Goal: Task Accomplishment & Management: Manage account settings

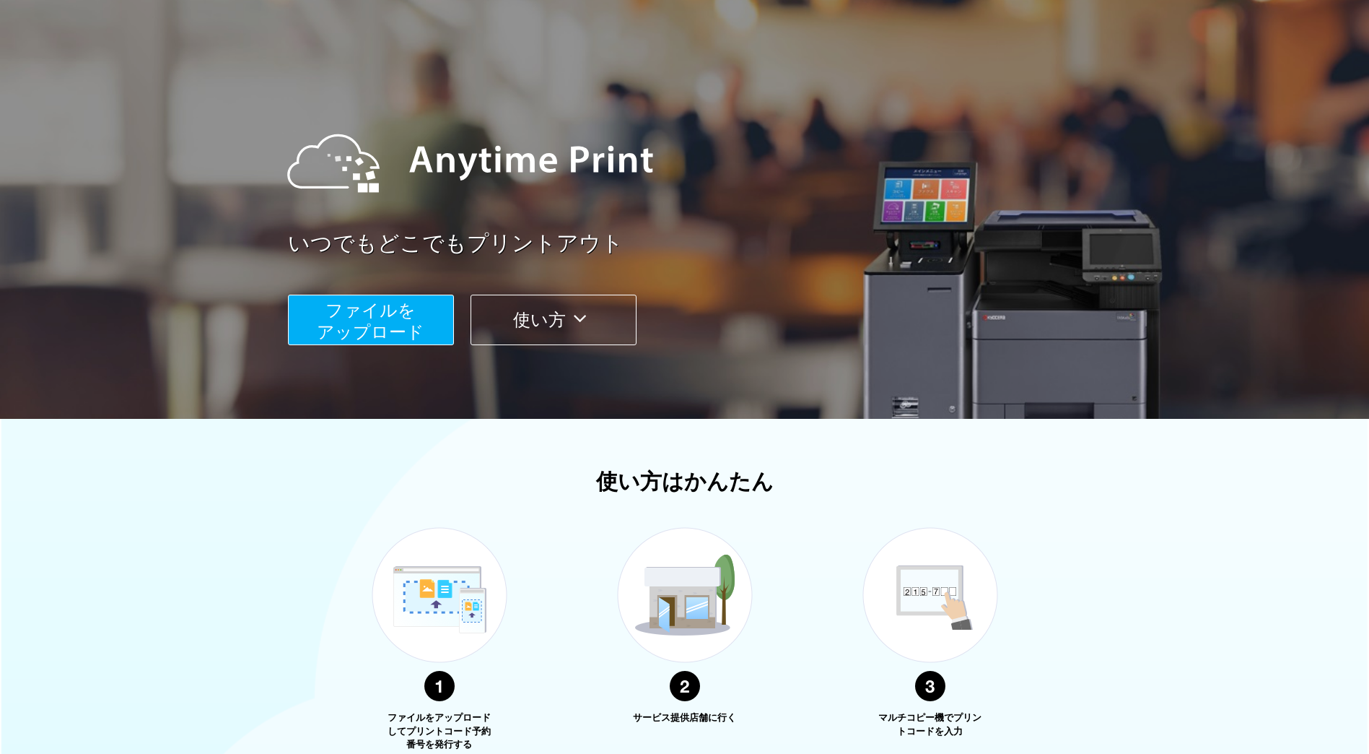
scroll to position [272, 0]
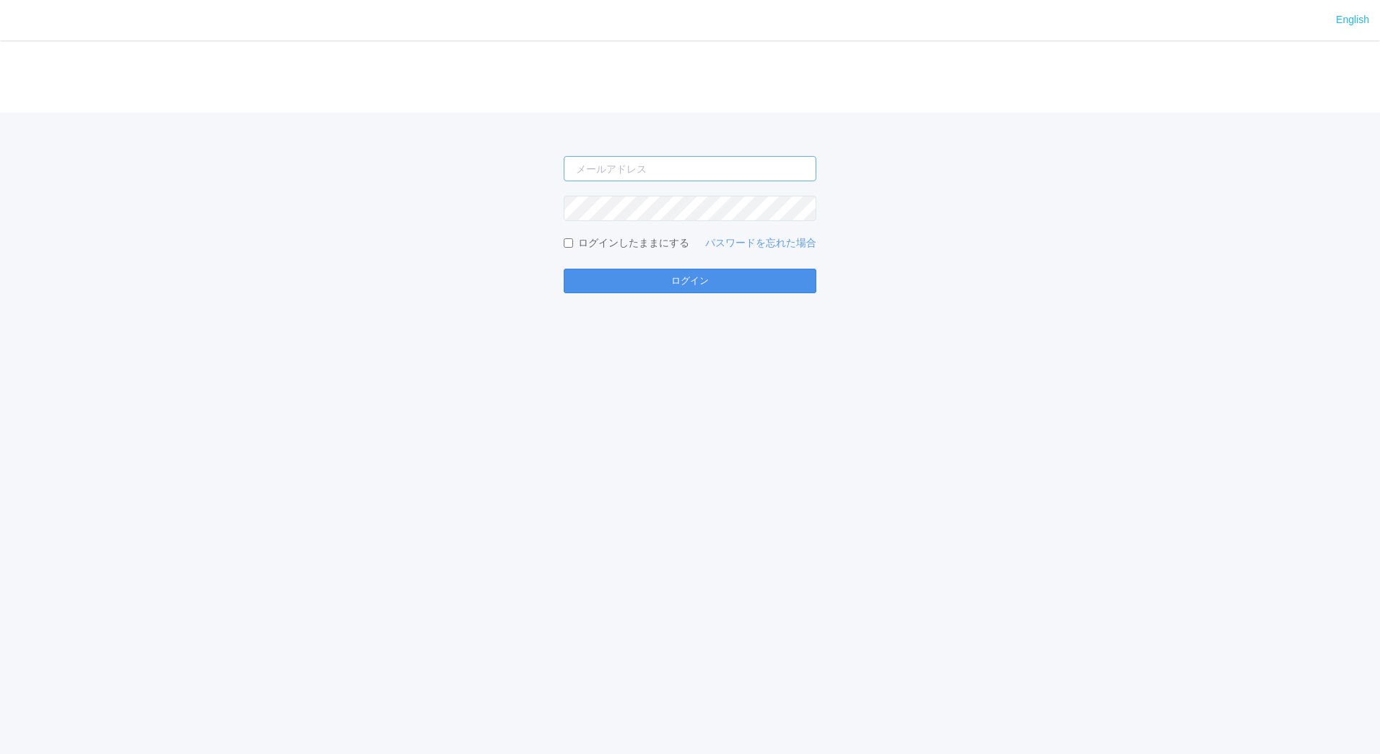
type input "[EMAIL_ADDRESS][DOMAIN_NAME]"
click at [675, 284] on button "ログイン" at bounding box center [690, 281] width 253 height 25
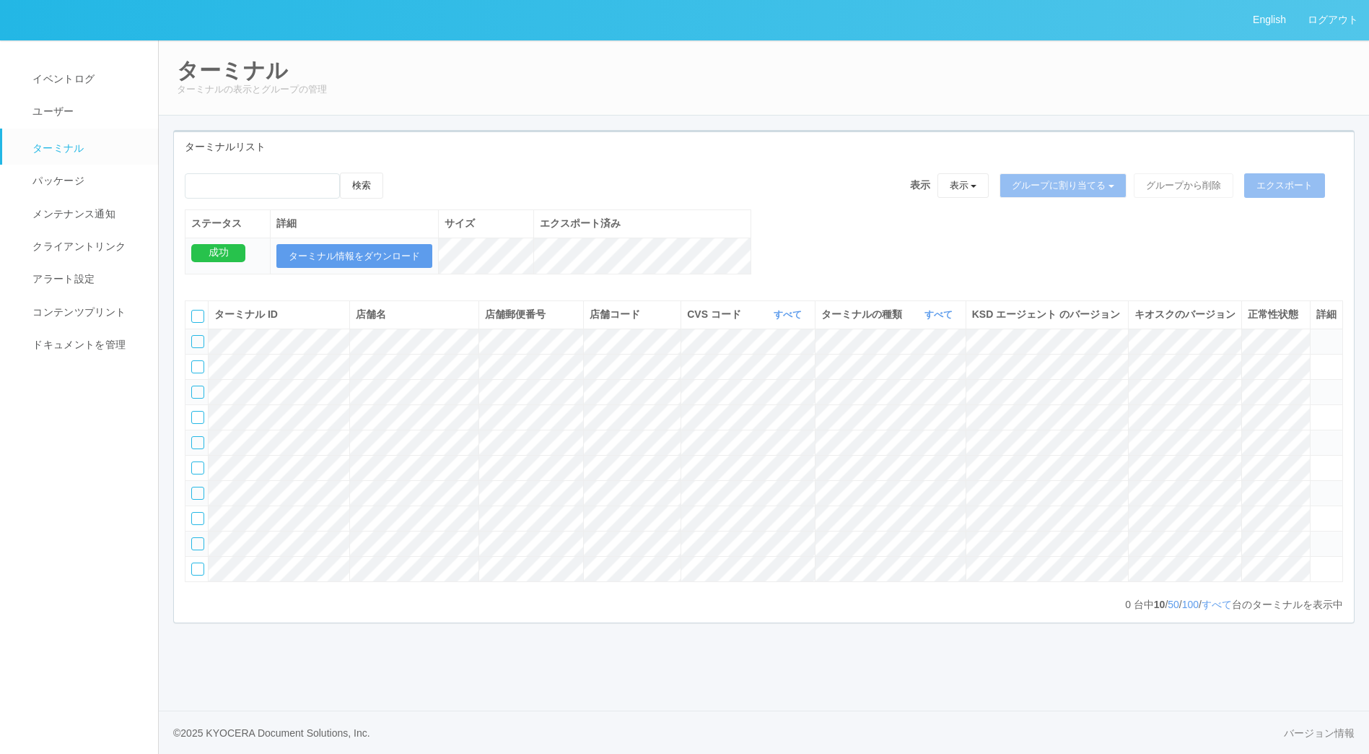
scroll to position [26, 0]
click at [1325, 736] on link "バージョン情報" at bounding box center [1319, 732] width 71 height 15
